Goal: Task Accomplishment & Management: Use online tool/utility

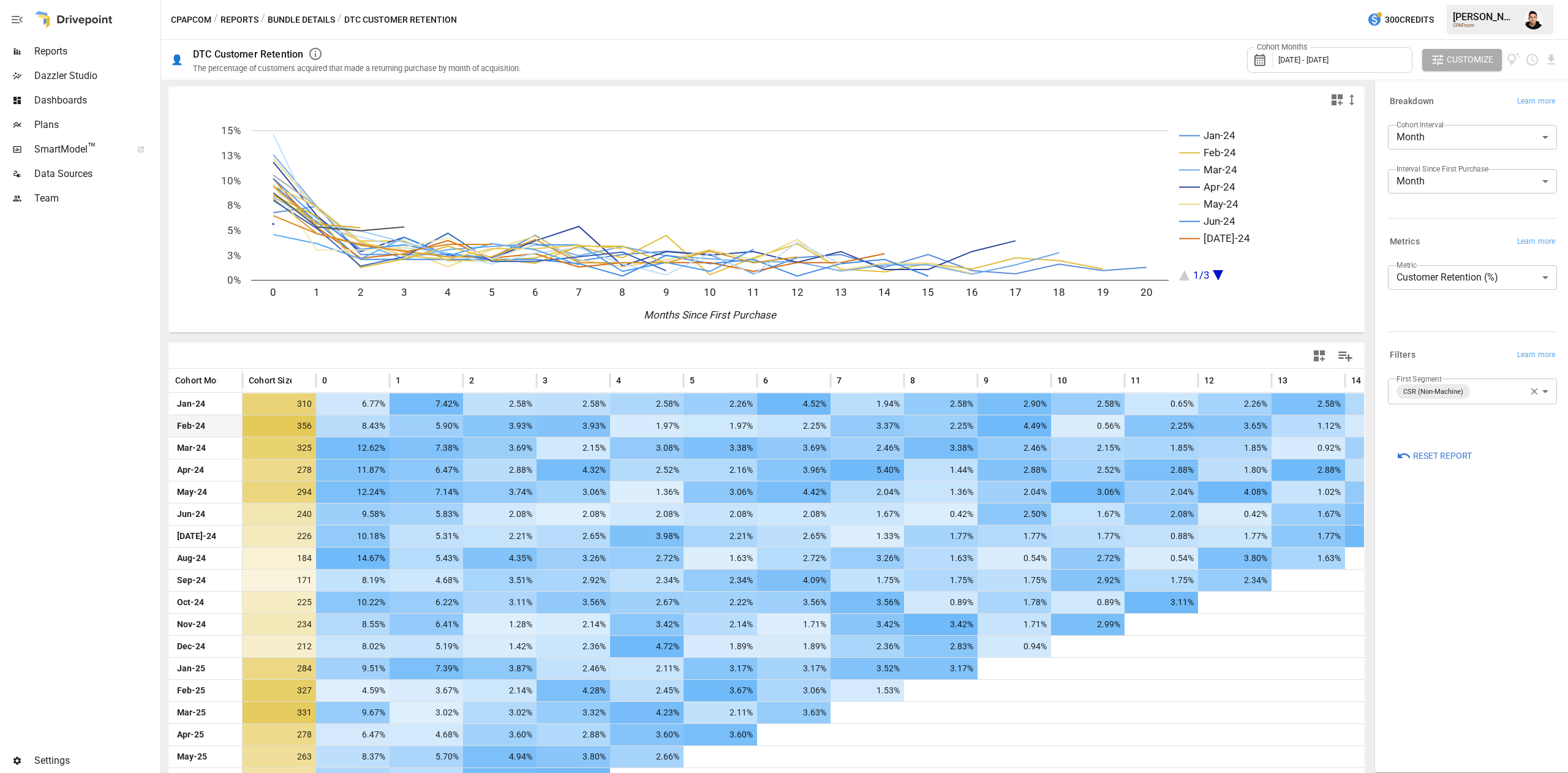
scroll to position [107, 0]
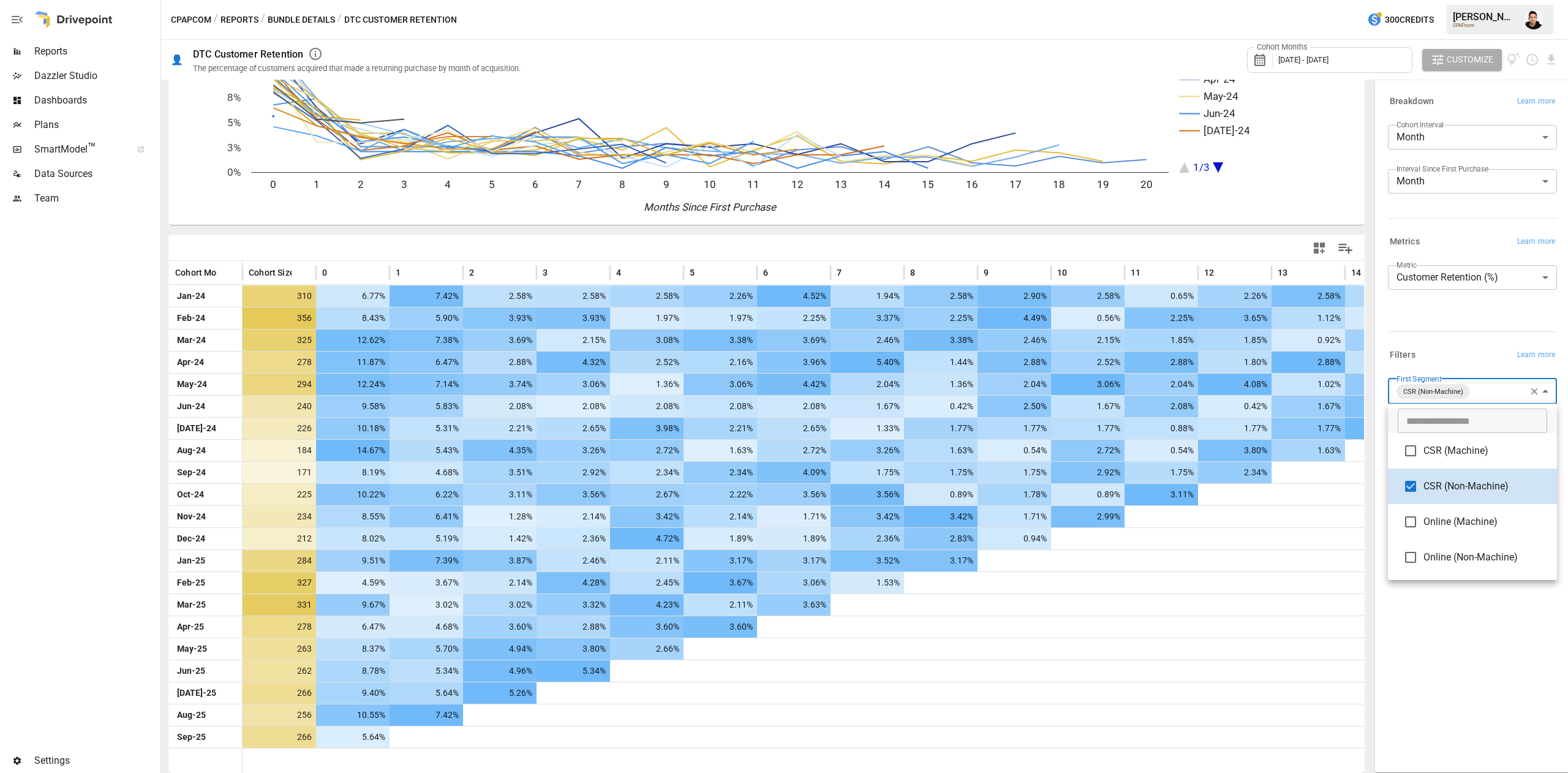
click at [1478, 0] on body "Reports Dazzler Studio Dashboards Plans SmartModel ™ Data Sources Team Settings…" at bounding box center [784, 0] width 1568 height 0
click at [1474, 450] on span "CSR (Machine)" at bounding box center [1485, 451] width 124 height 15
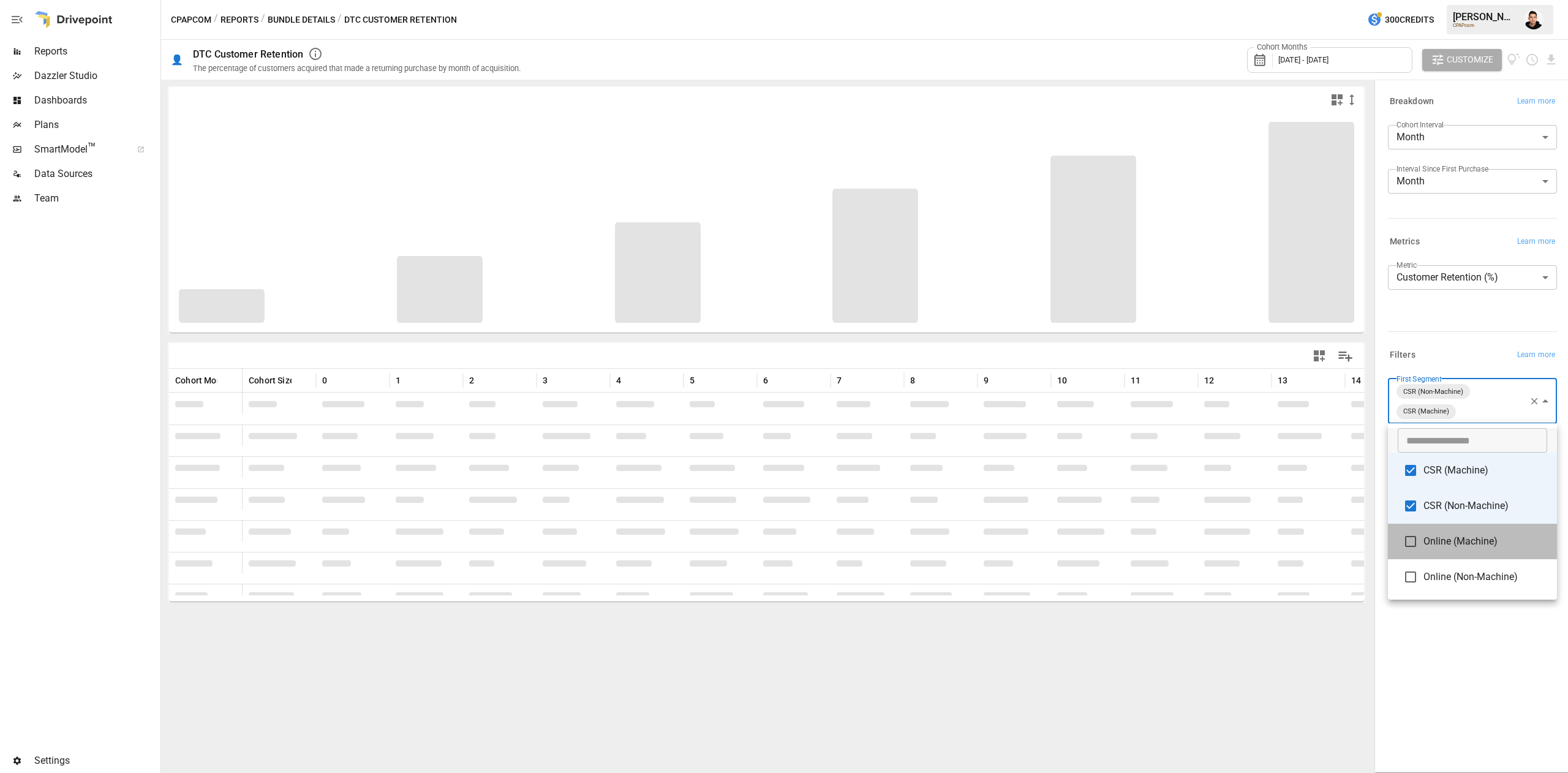
click at [1464, 529] on li "Online (Machine)" at bounding box center [1472, 542] width 169 height 36
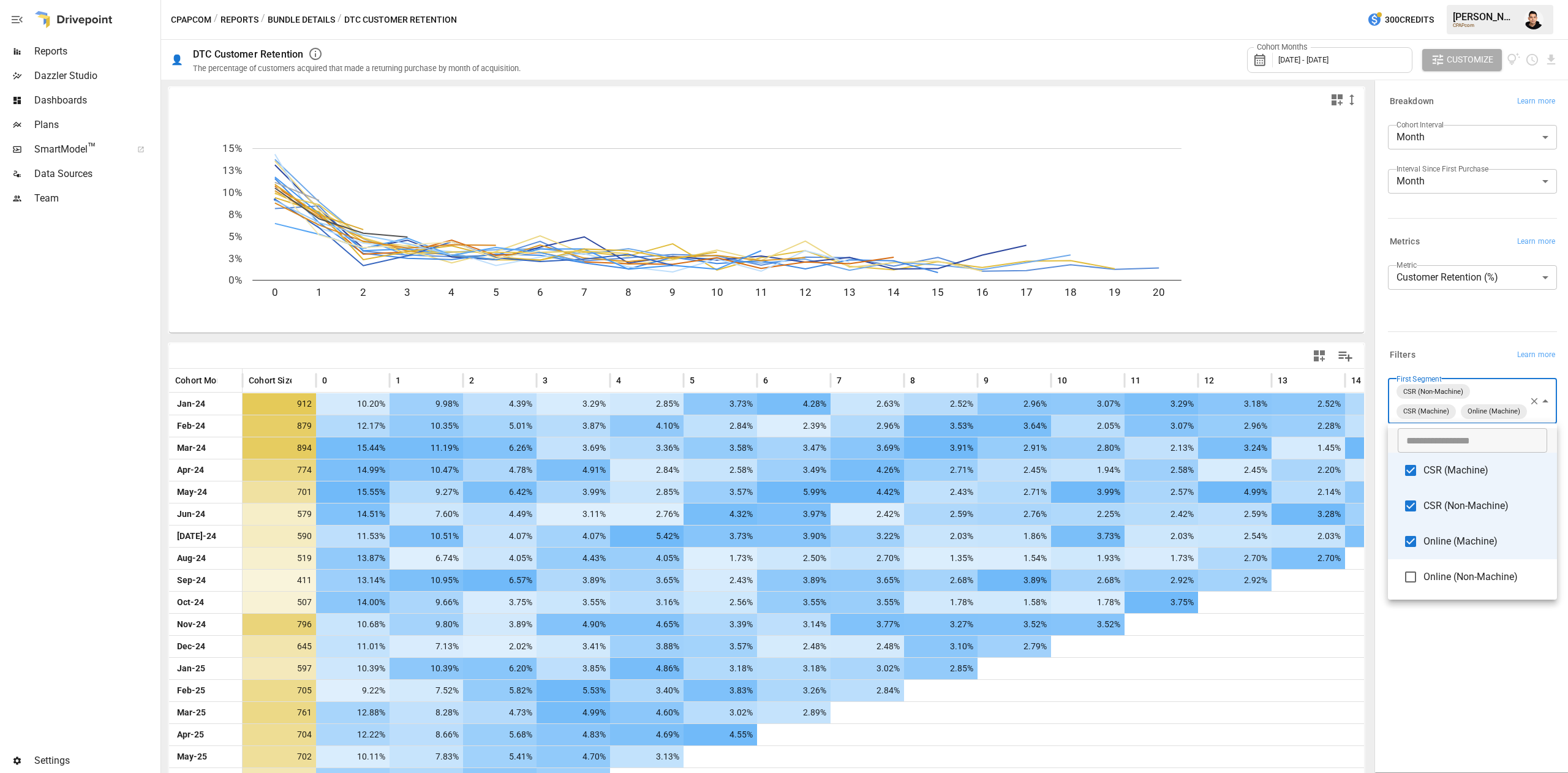
click at [1475, 564] on li "Online (Non-Machine)" at bounding box center [1472, 577] width 169 height 36
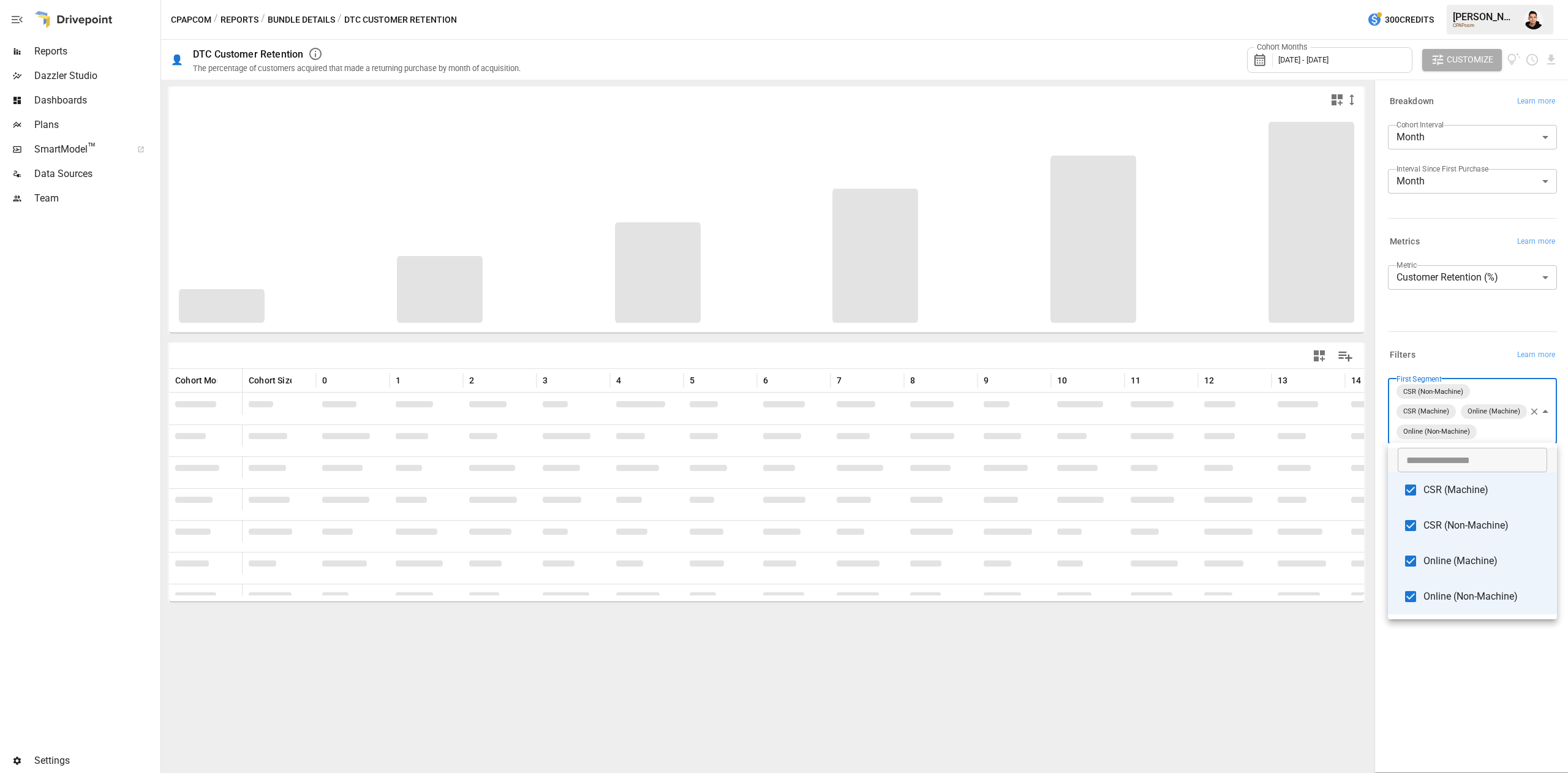
type input "**********"
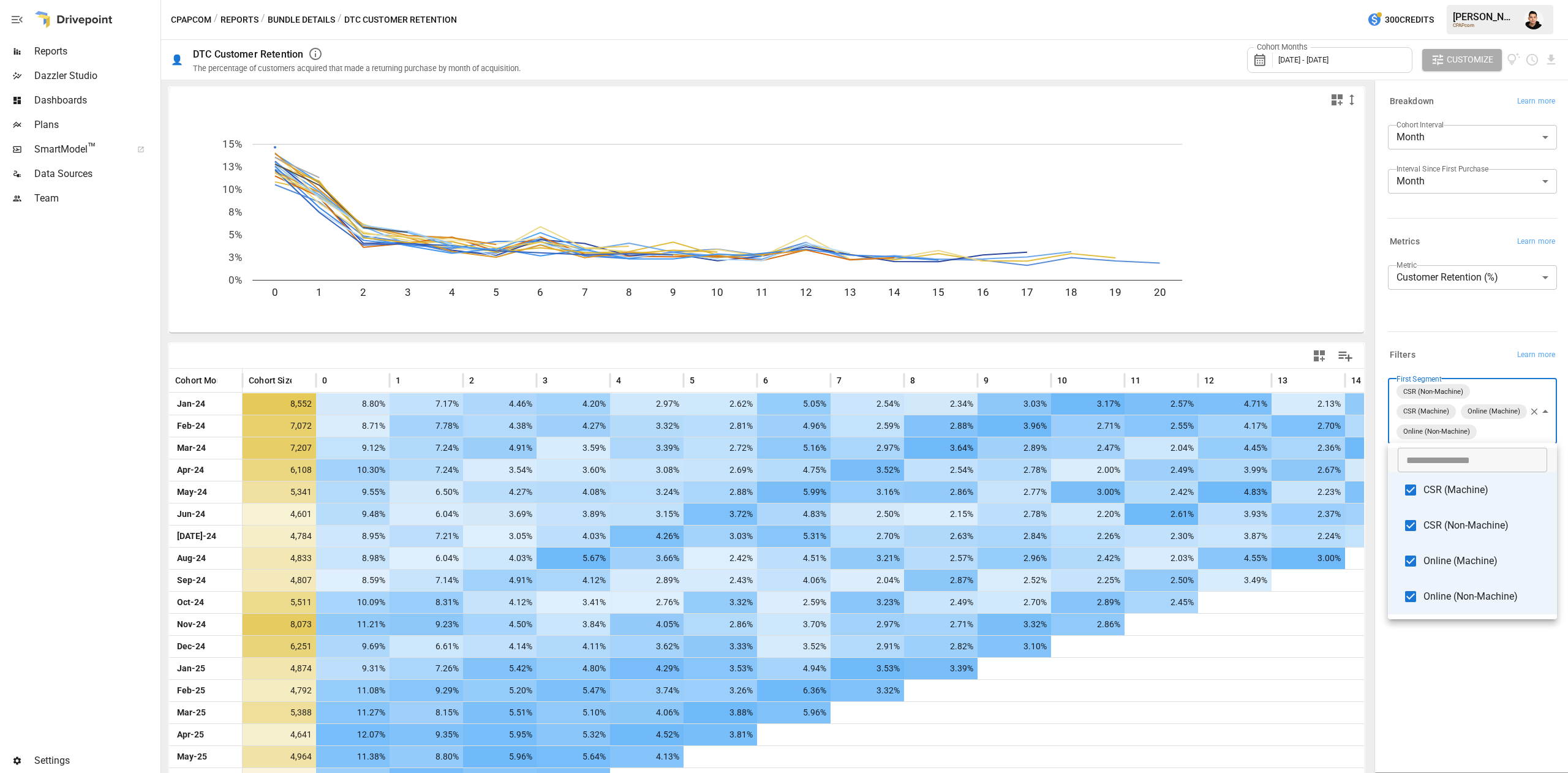
click at [1499, 677] on div at bounding box center [784, 386] width 1568 height 773
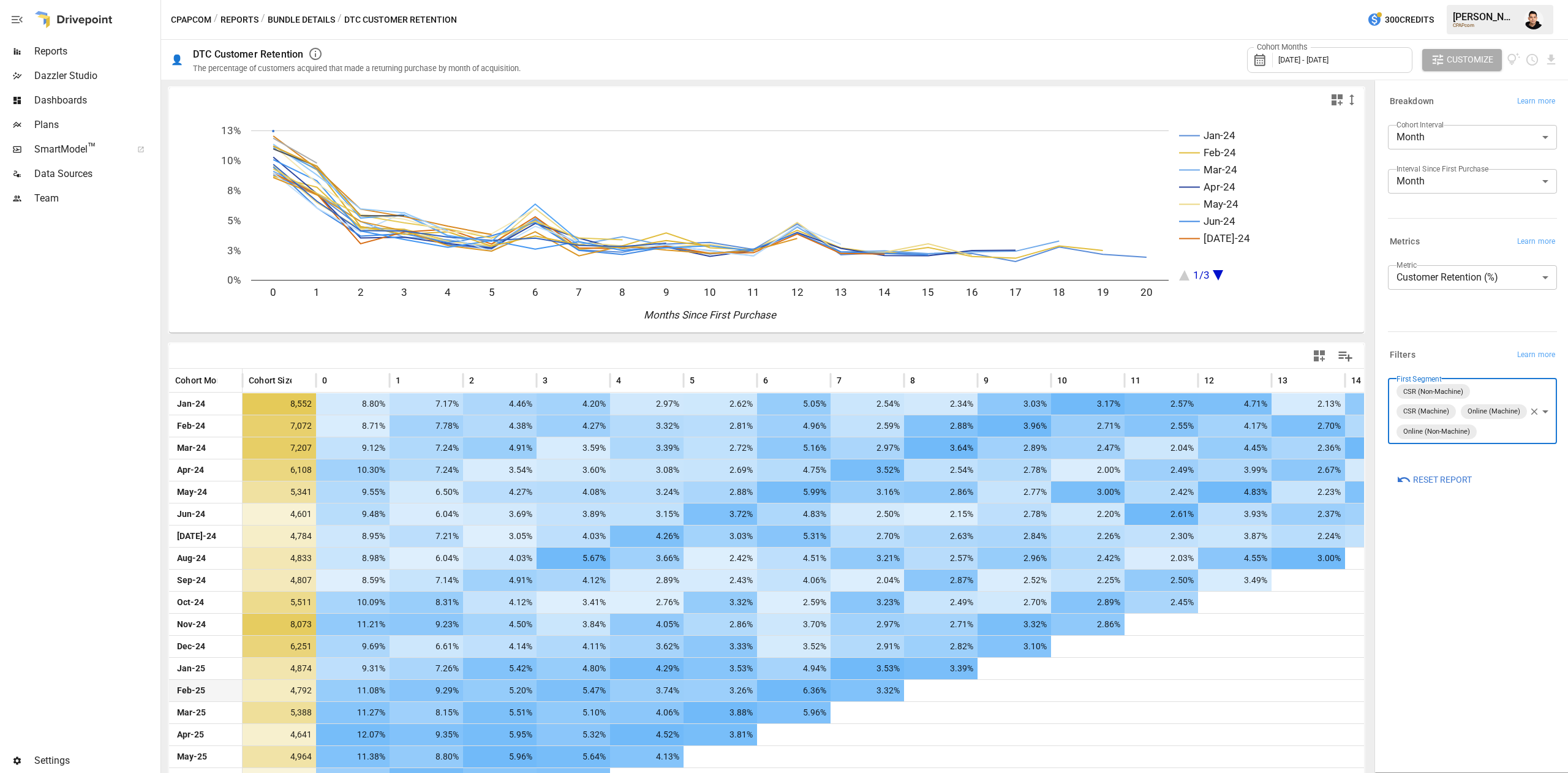
scroll to position [107, 0]
